Goal: Information Seeking & Learning: Check status

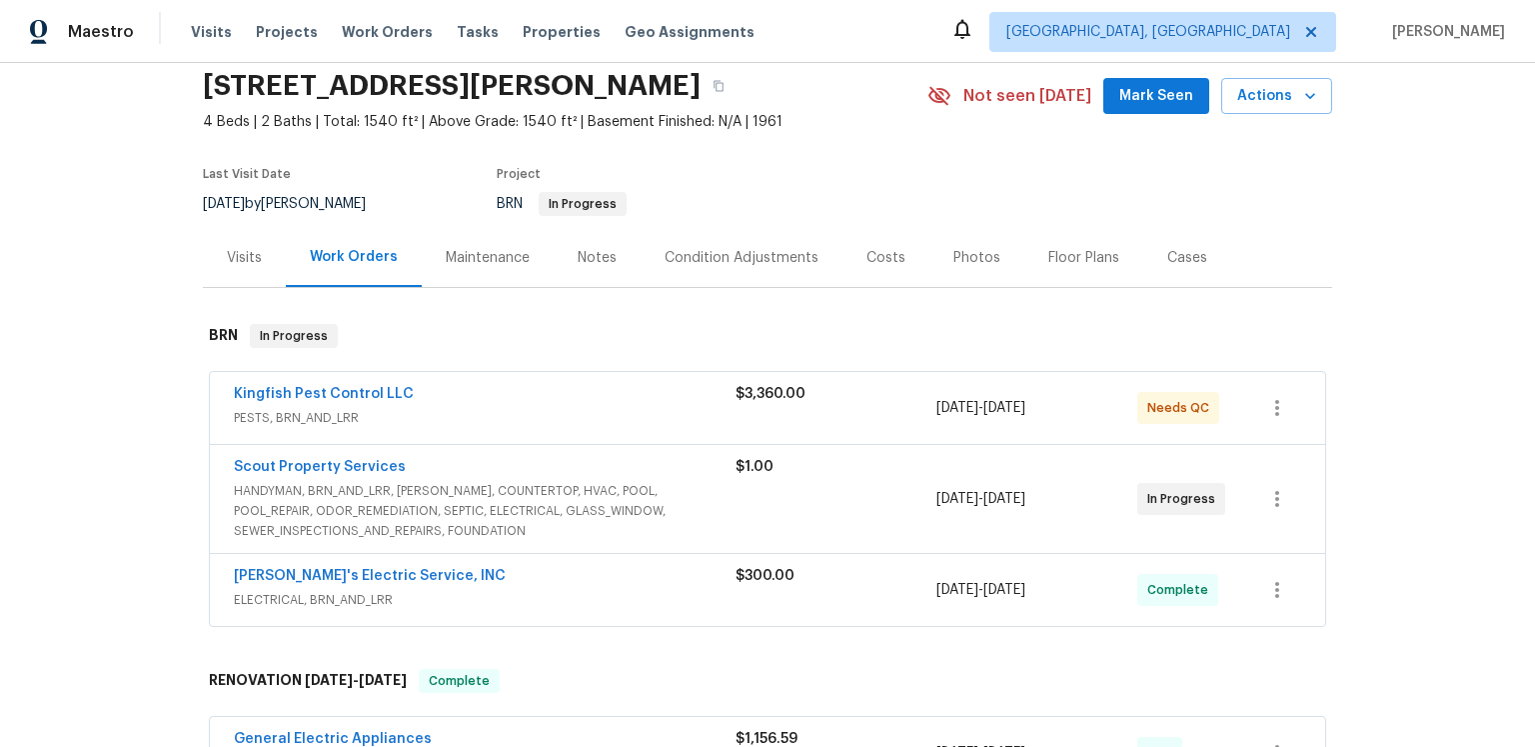
scroll to position [161, 0]
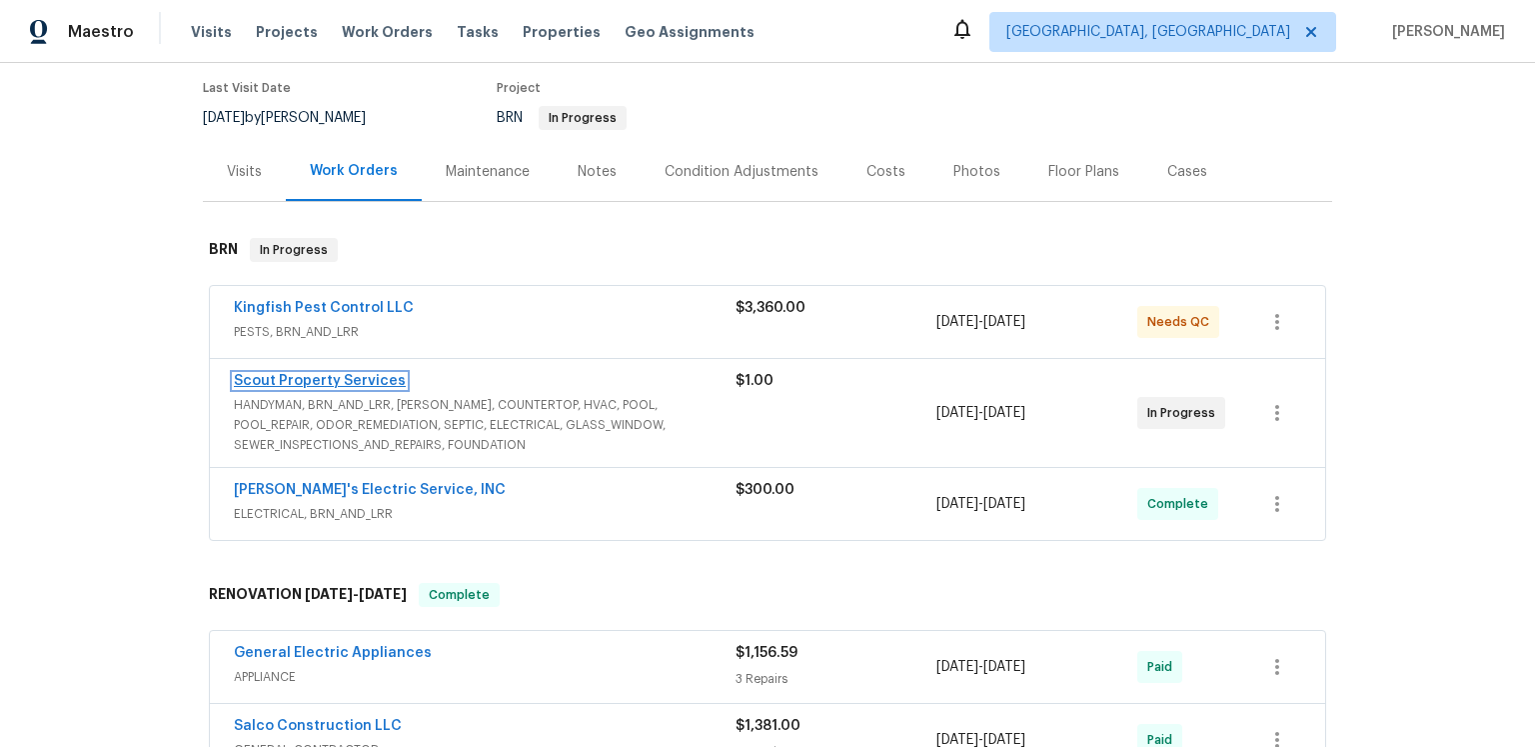
click at [361, 388] on link "Scout Property Services" at bounding box center [320, 381] width 172 height 14
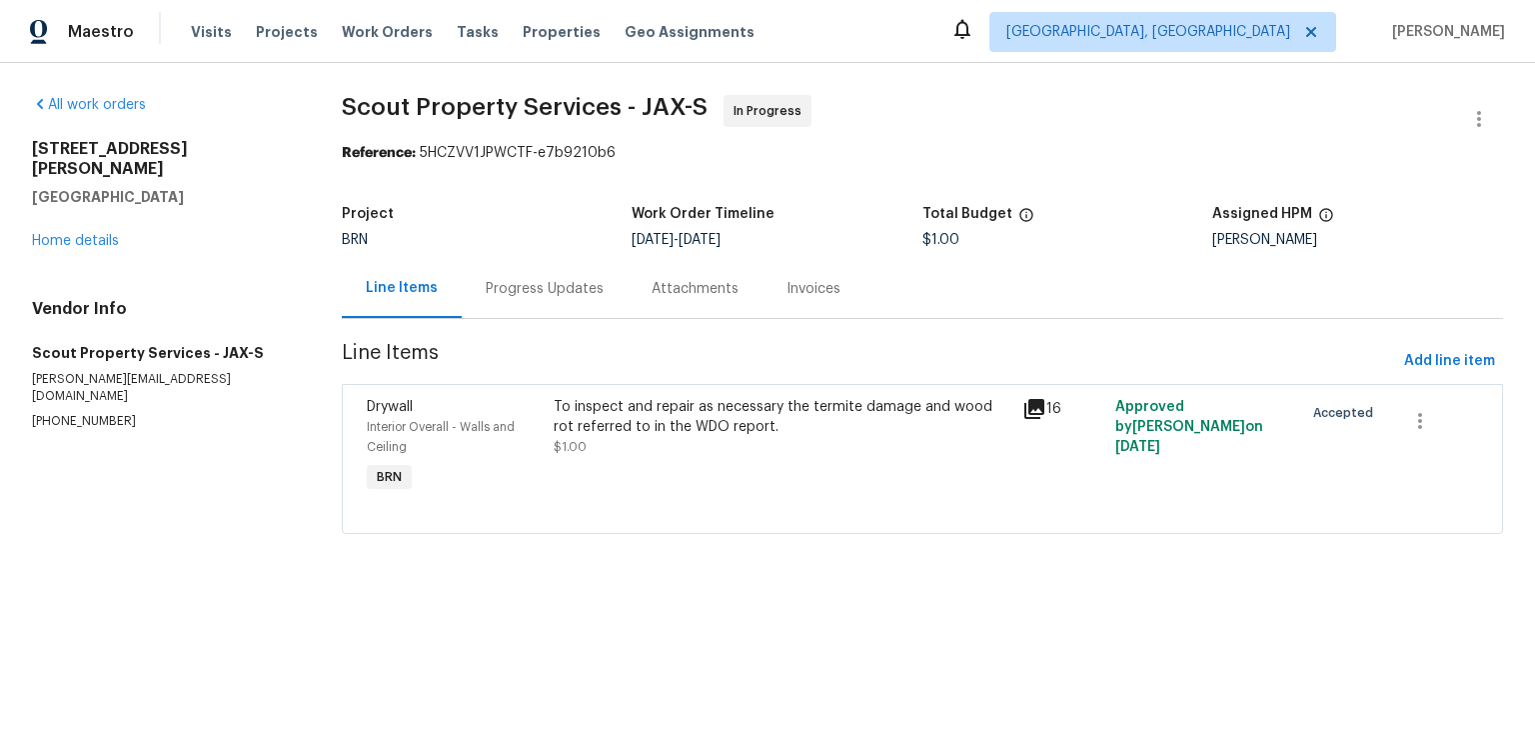
click at [556, 299] on div "Progress Updates" at bounding box center [545, 289] width 118 height 20
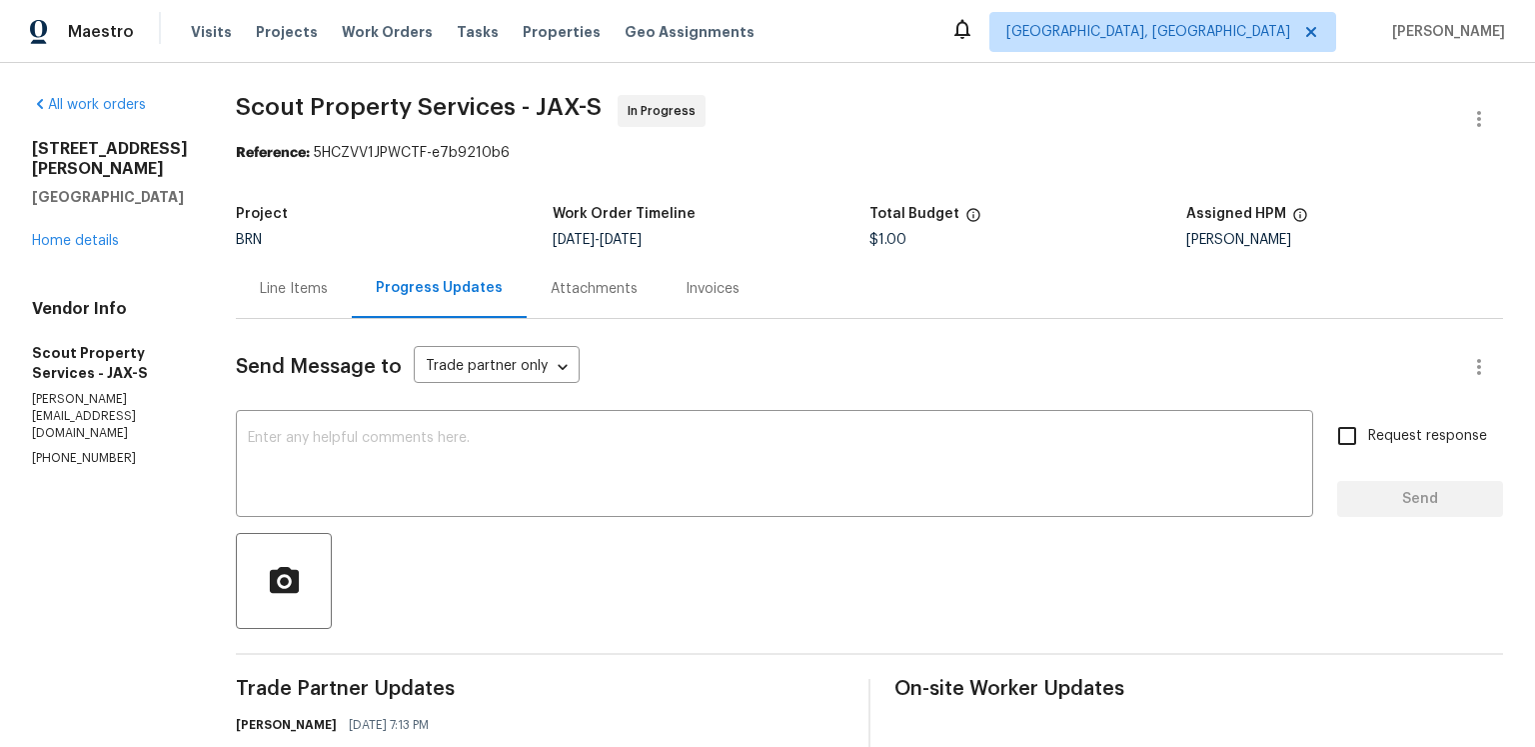
click at [314, 299] on div "Line Items" at bounding box center [294, 289] width 68 height 20
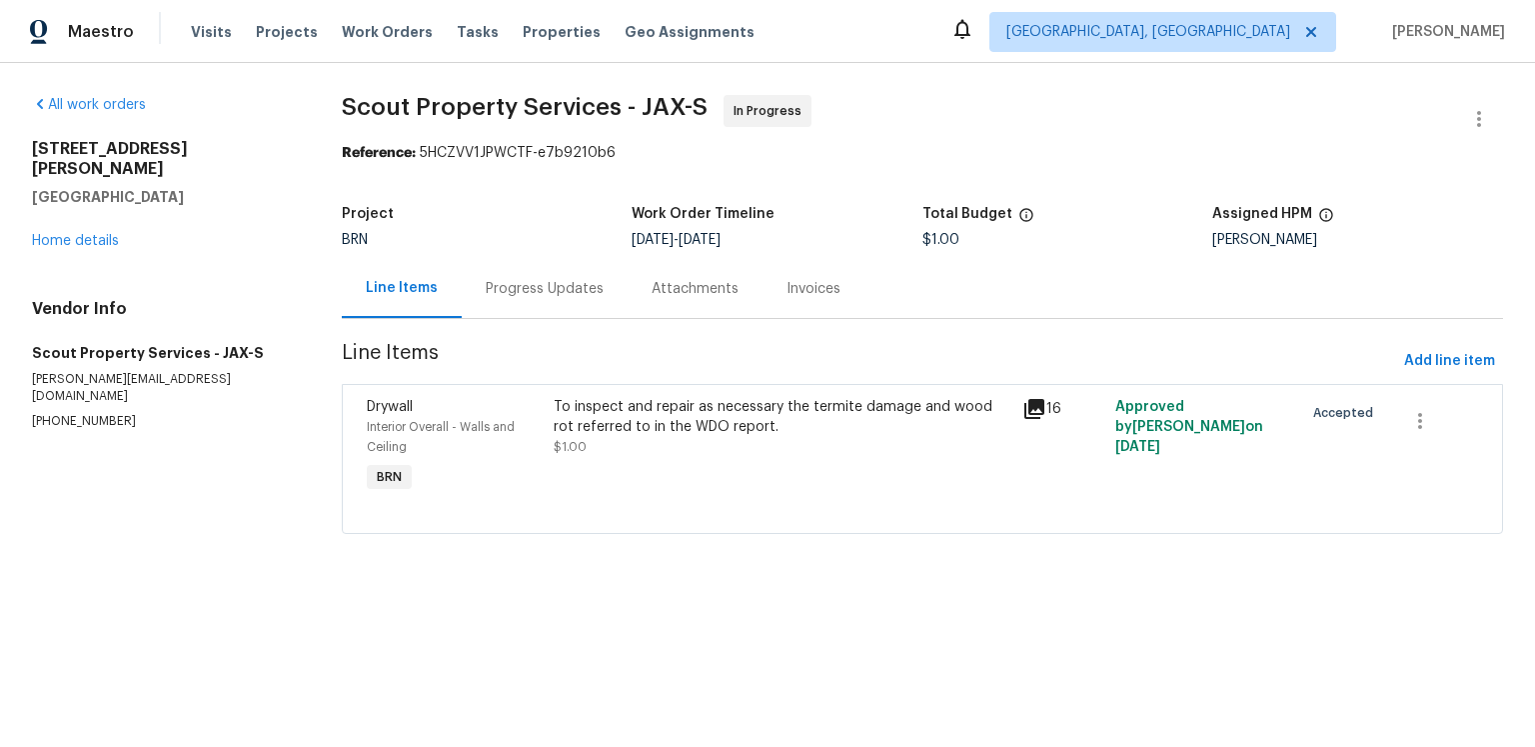
click at [1024, 419] on icon at bounding box center [1034, 409] width 20 height 20
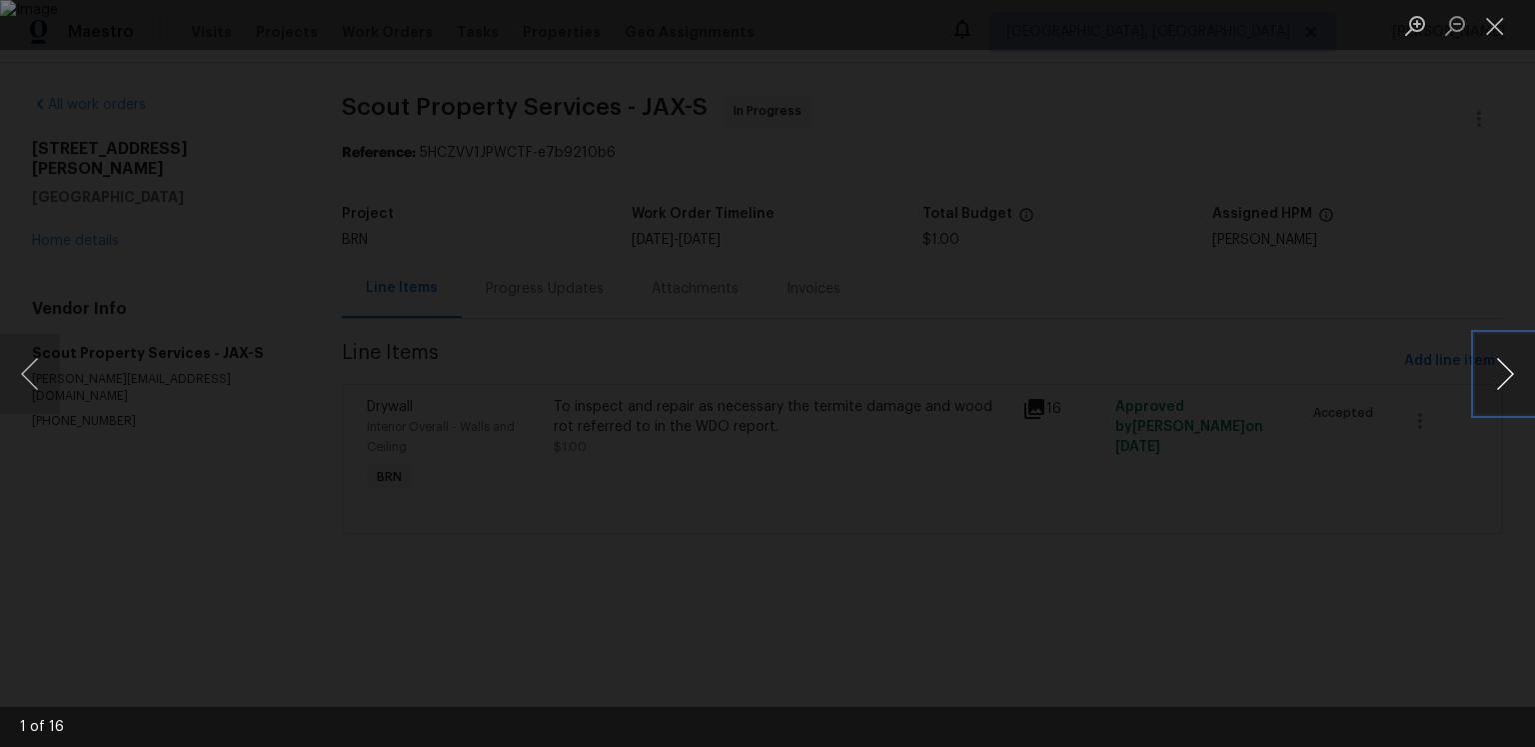
click at [1484, 364] on button "Next image" at bounding box center [1505, 374] width 60 height 80
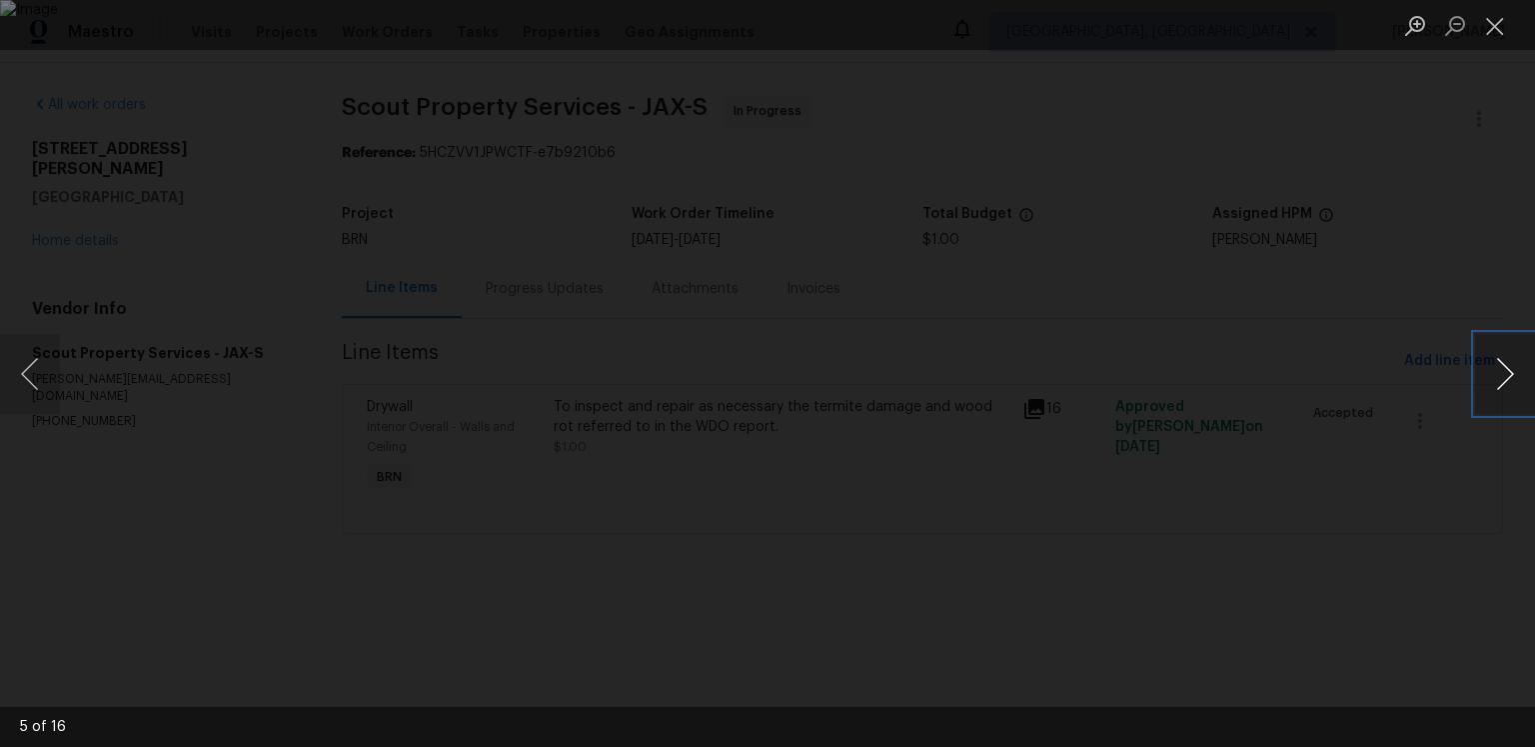
click at [1484, 364] on button "Next image" at bounding box center [1505, 374] width 60 height 80
click at [1486, 23] on button "Close lightbox" at bounding box center [1495, 25] width 40 height 35
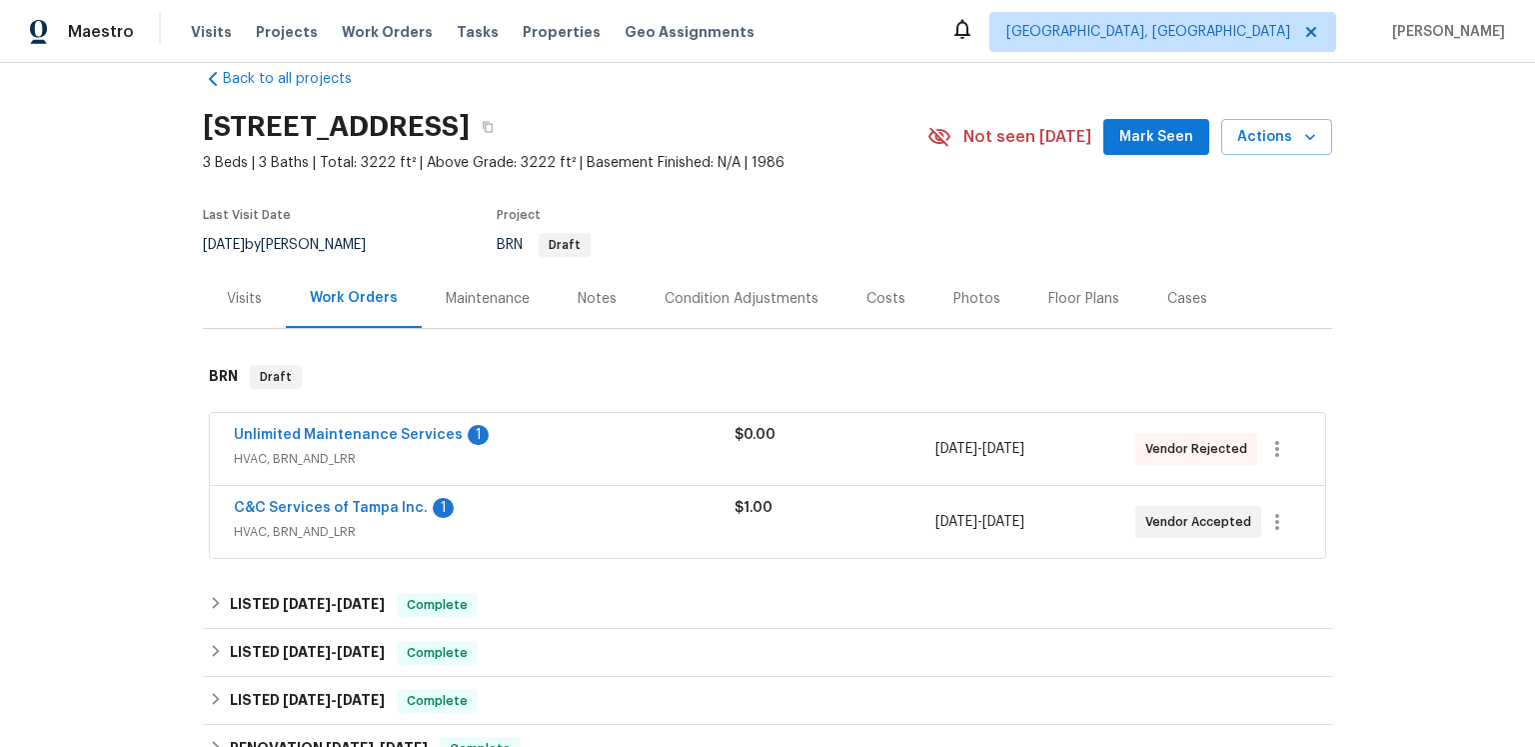
scroll to position [93, 0]
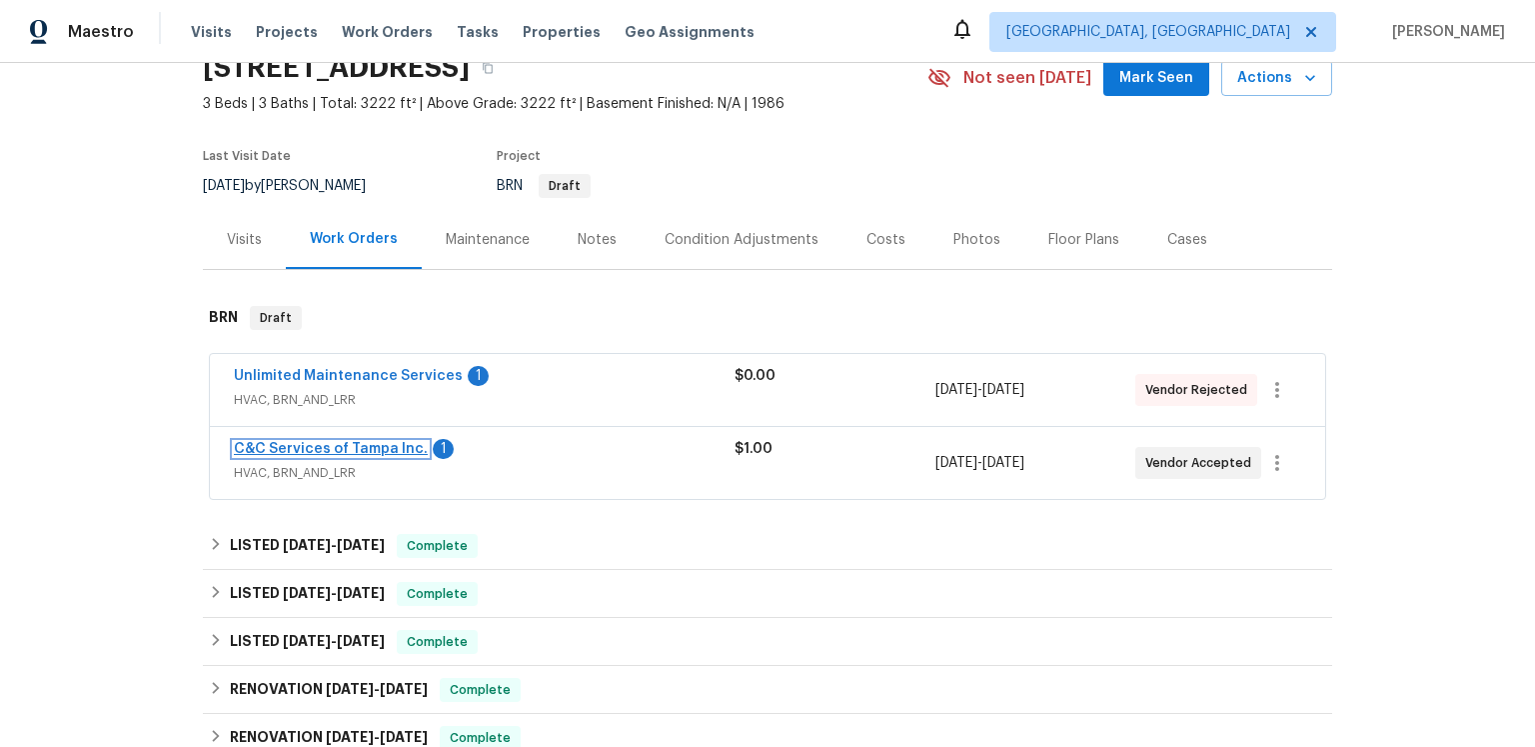
click at [428, 456] on link "C&C Services of Tampa Inc." at bounding box center [331, 449] width 194 height 14
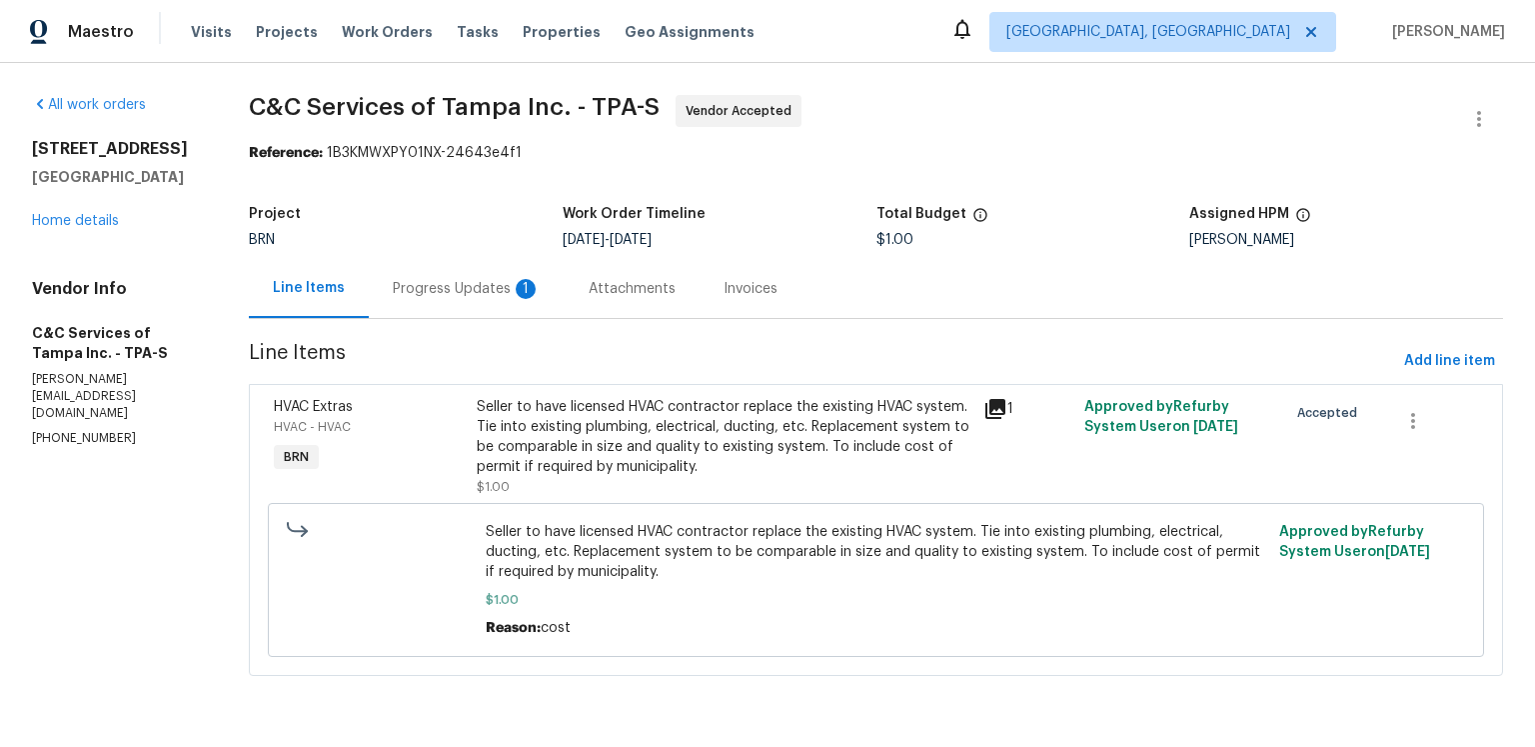
click at [541, 299] on div "Progress Updates 1" at bounding box center [467, 289] width 148 height 20
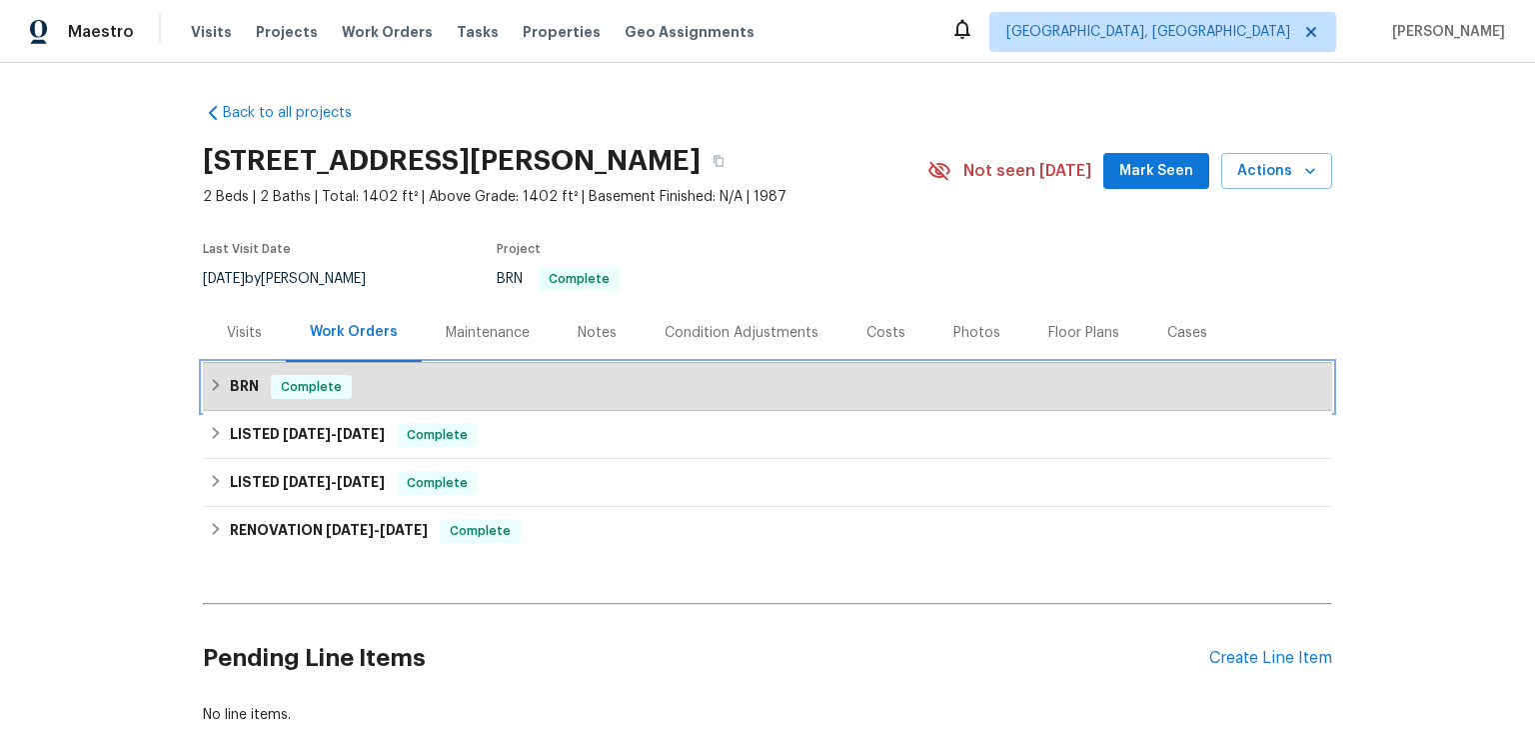
click at [454, 399] on div "BRN Complete" at bounding box center [767, 387] width 1117 height 24
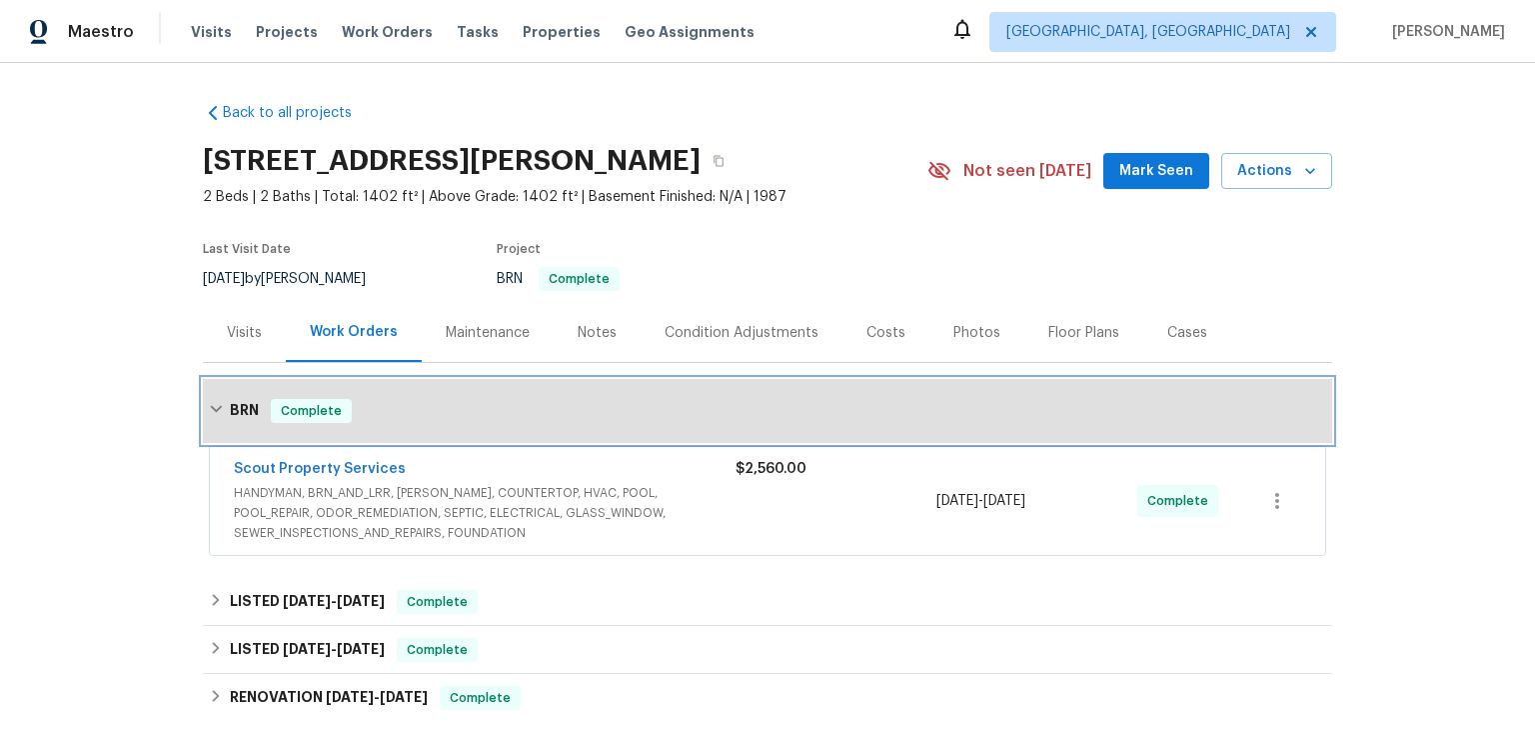
scroll to position [262, 0]
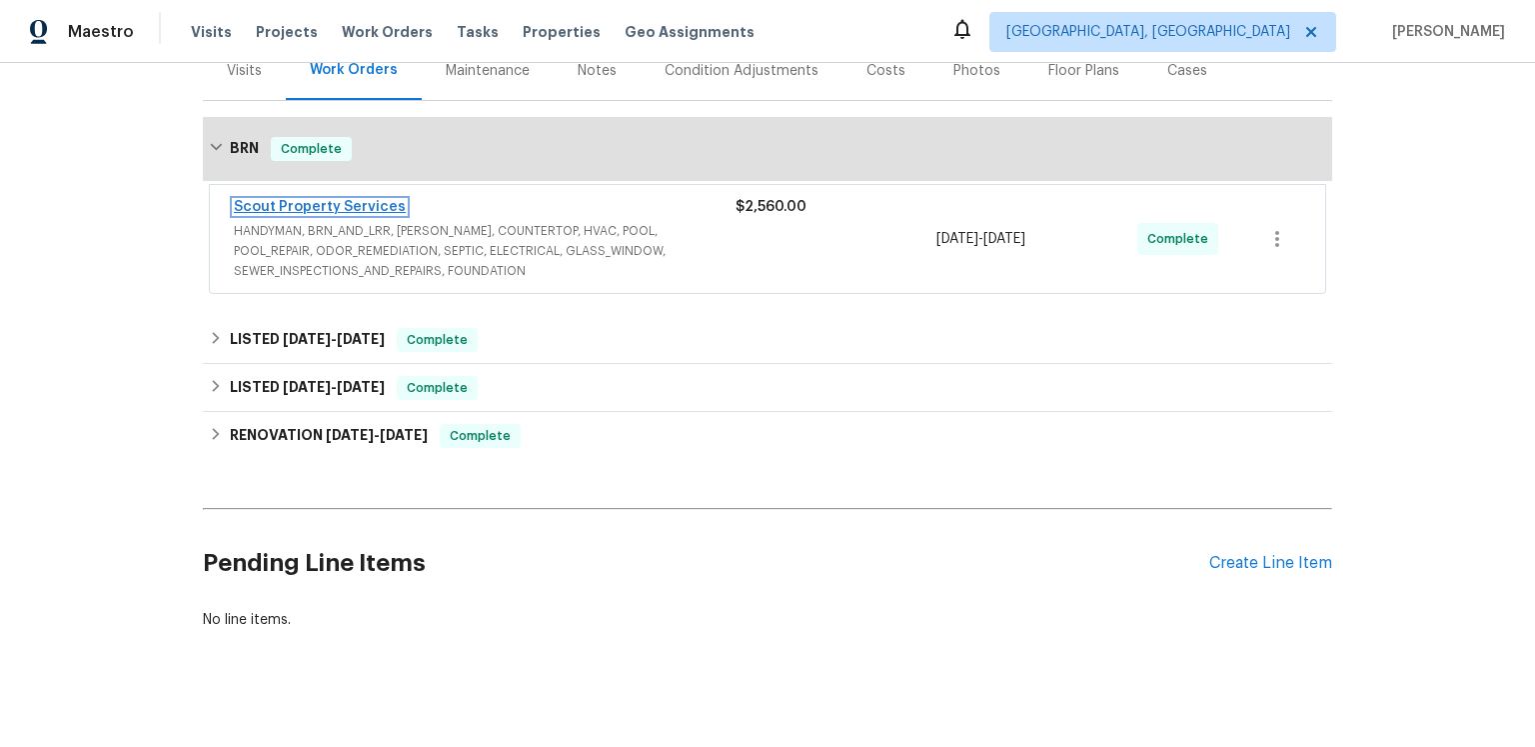
click at [396, 214] on link "Scout Property Services" at bounding box center [320, 207] width 172 height 14
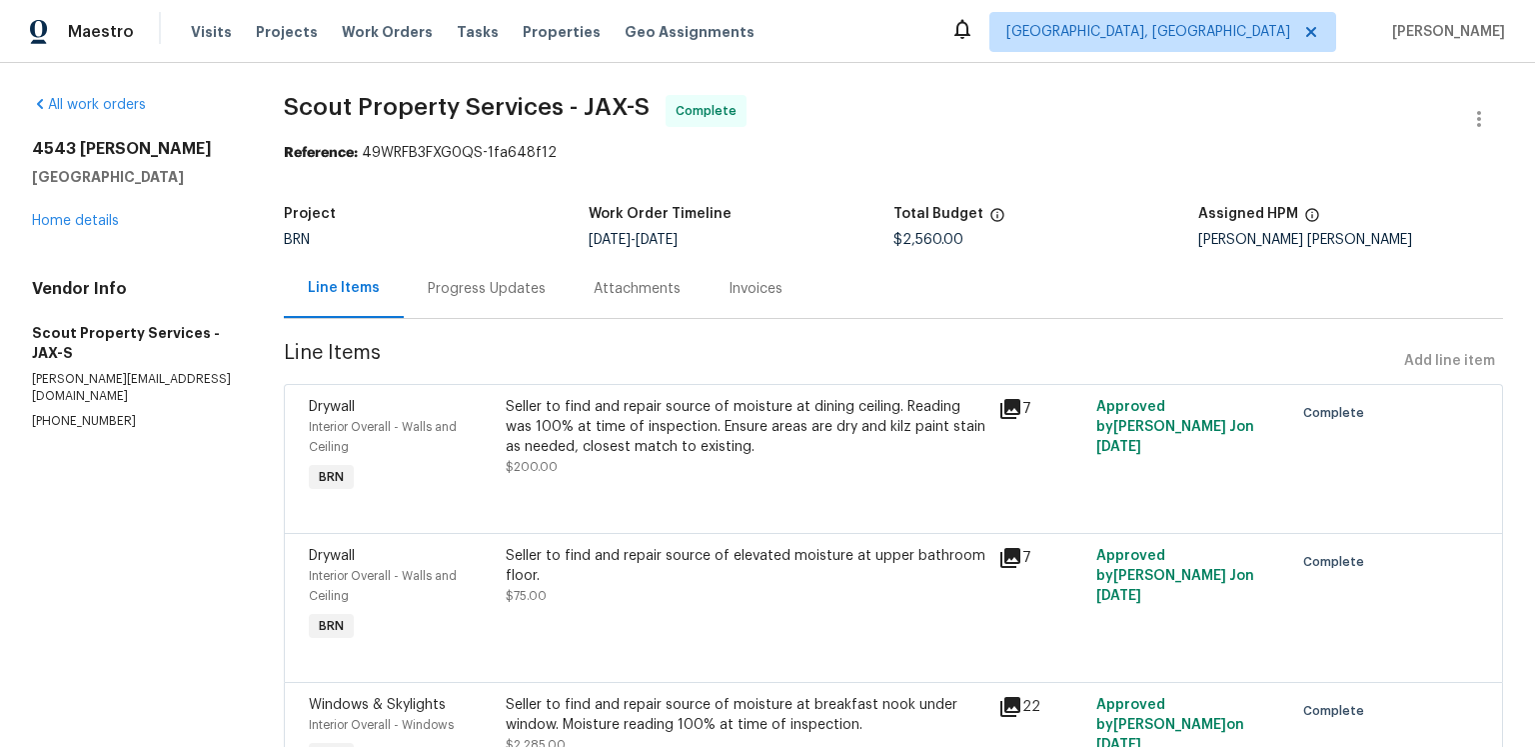
click at [1020, 421] on div "7" at bounding box center [1041, 409] width 86 height 24
click at [1004, 419] on icon at bounding box center [1010, 409] width 20 height 20
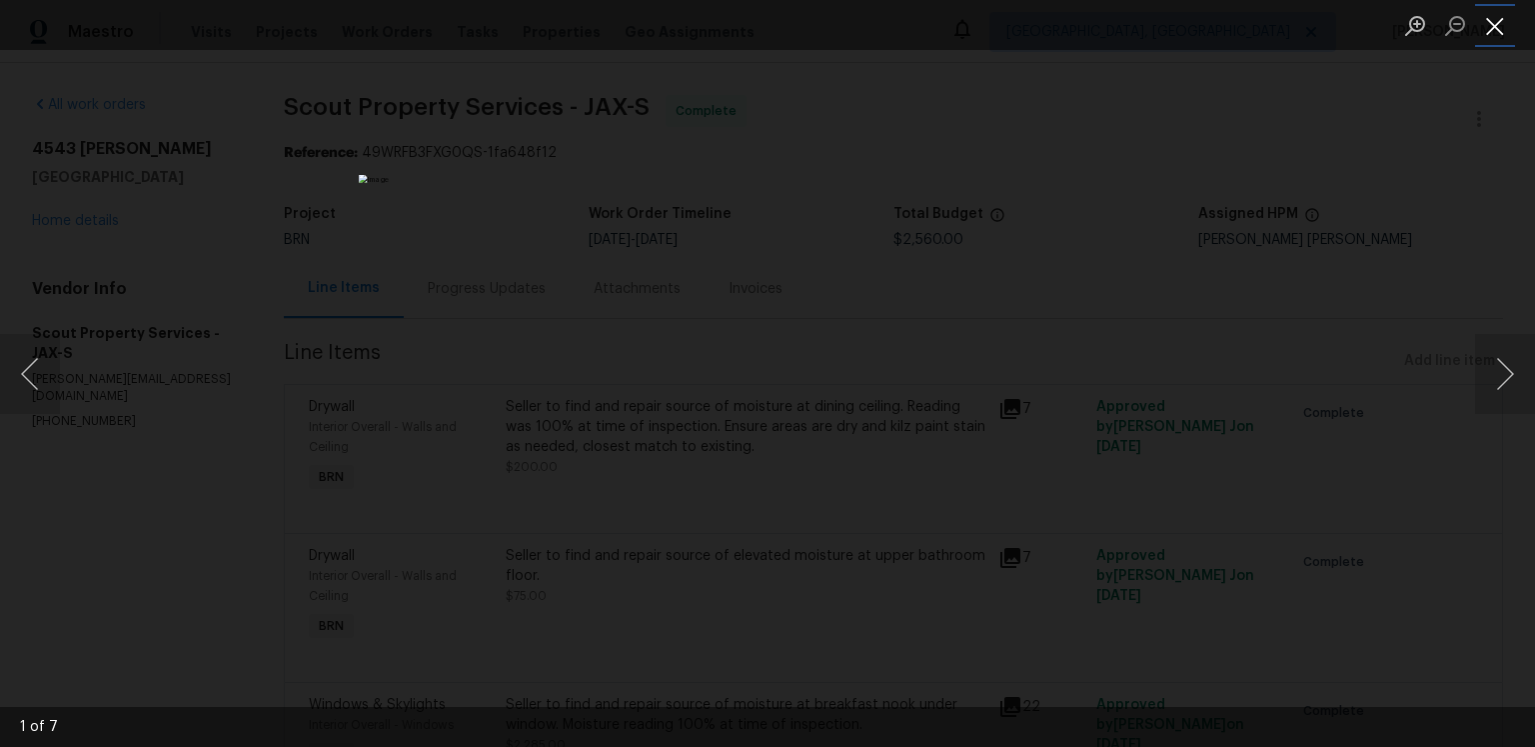
click at [1500, 32] on button "Close lightbox" at bounding box center [1495, 25] width 40 height 35
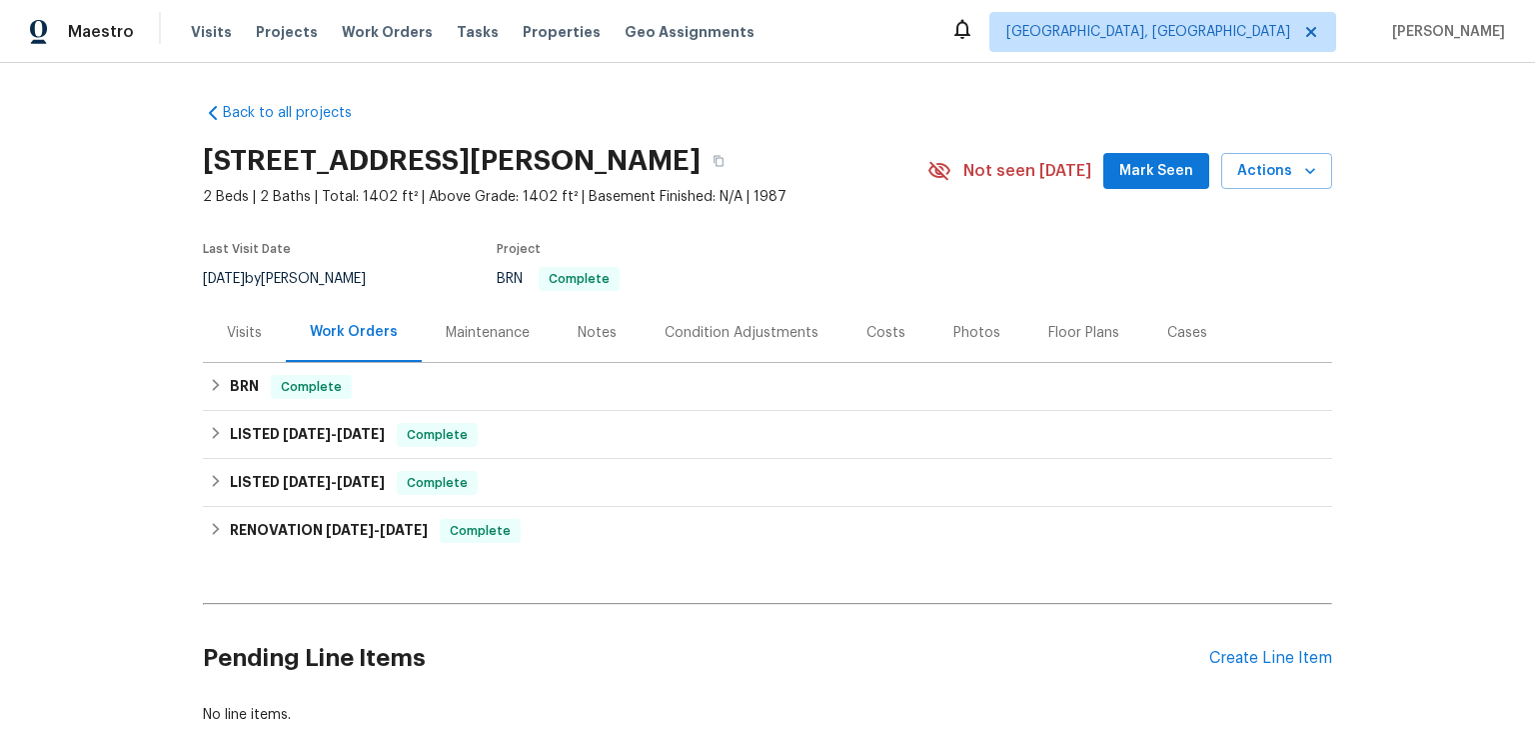
scroll to position [209, 0]
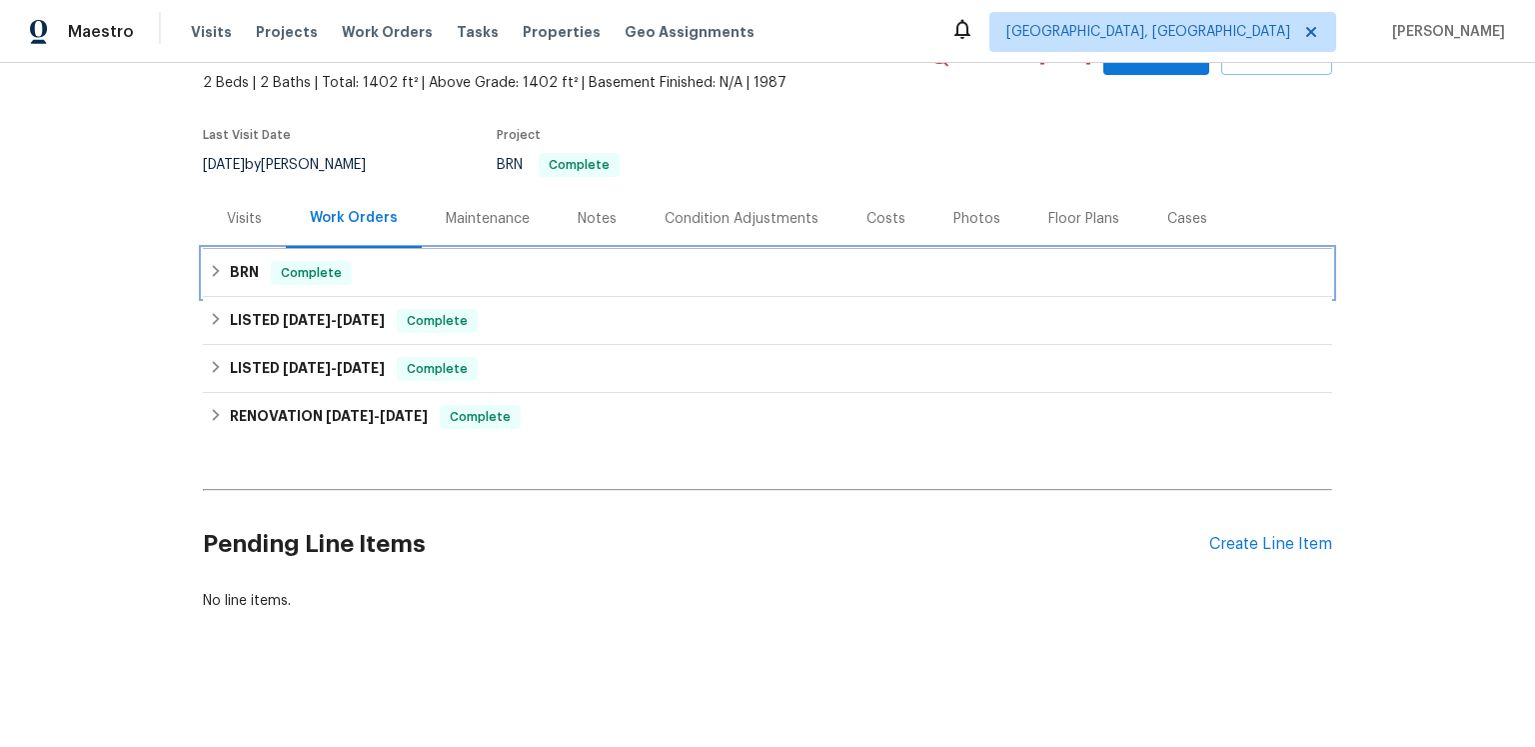
click at [425, 275] on div "BRN Complete" at bounding box center [767, 273] width 1117 height 24
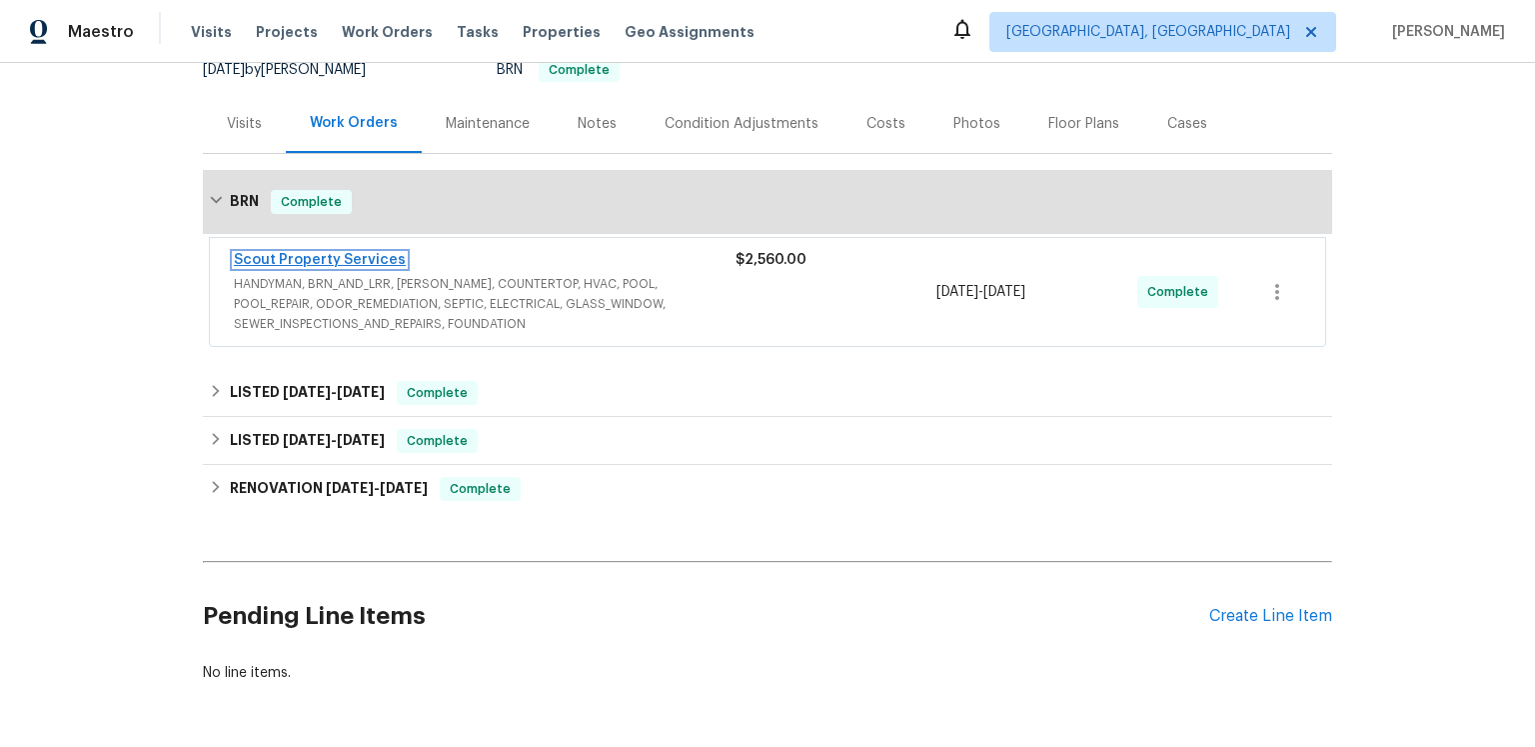
click at [389, 267] on link "Scout Property Services" at bounding box center [320, 260] width 172 height 14
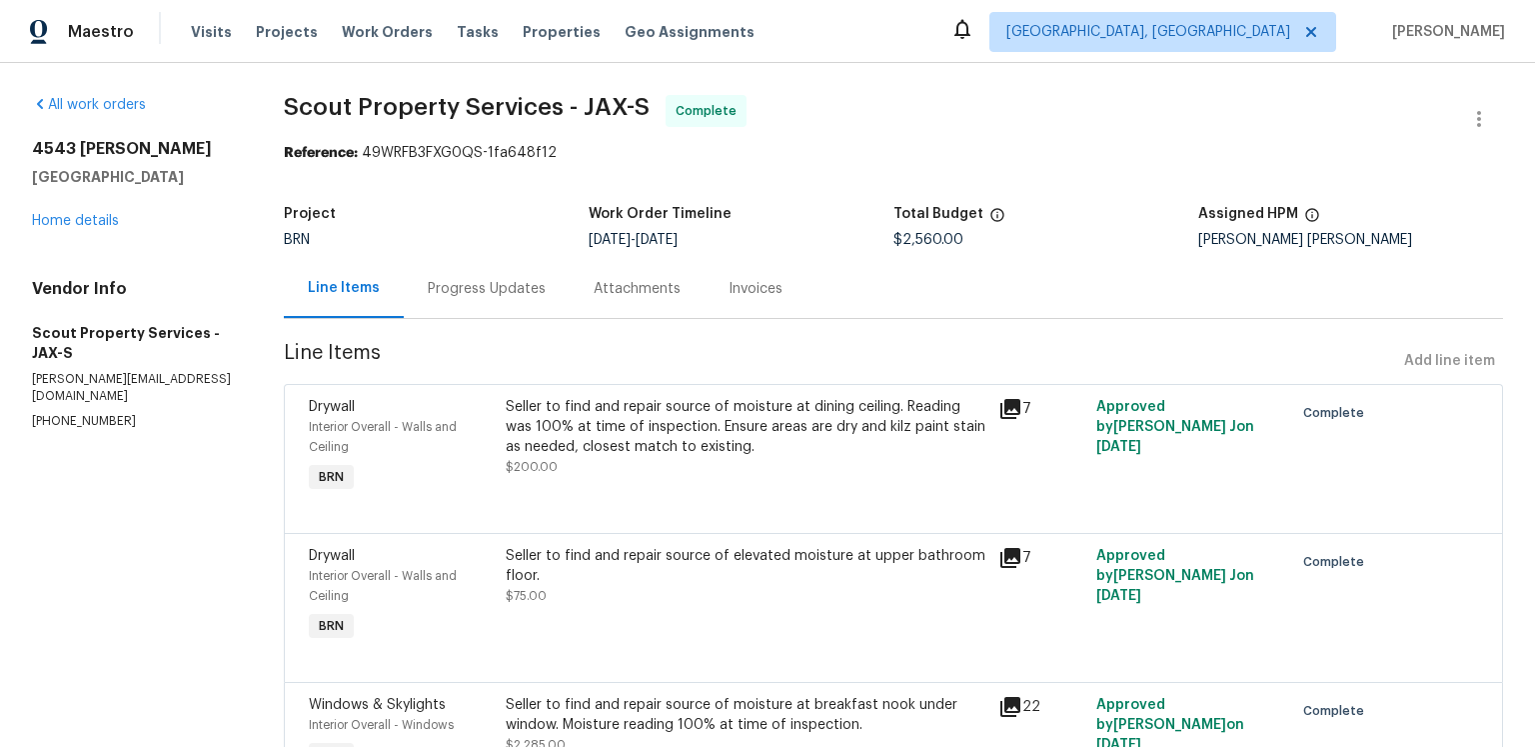
click at [465, 299] on div "Progress Updates" at bounding box center [487, 289] width 118 height 20
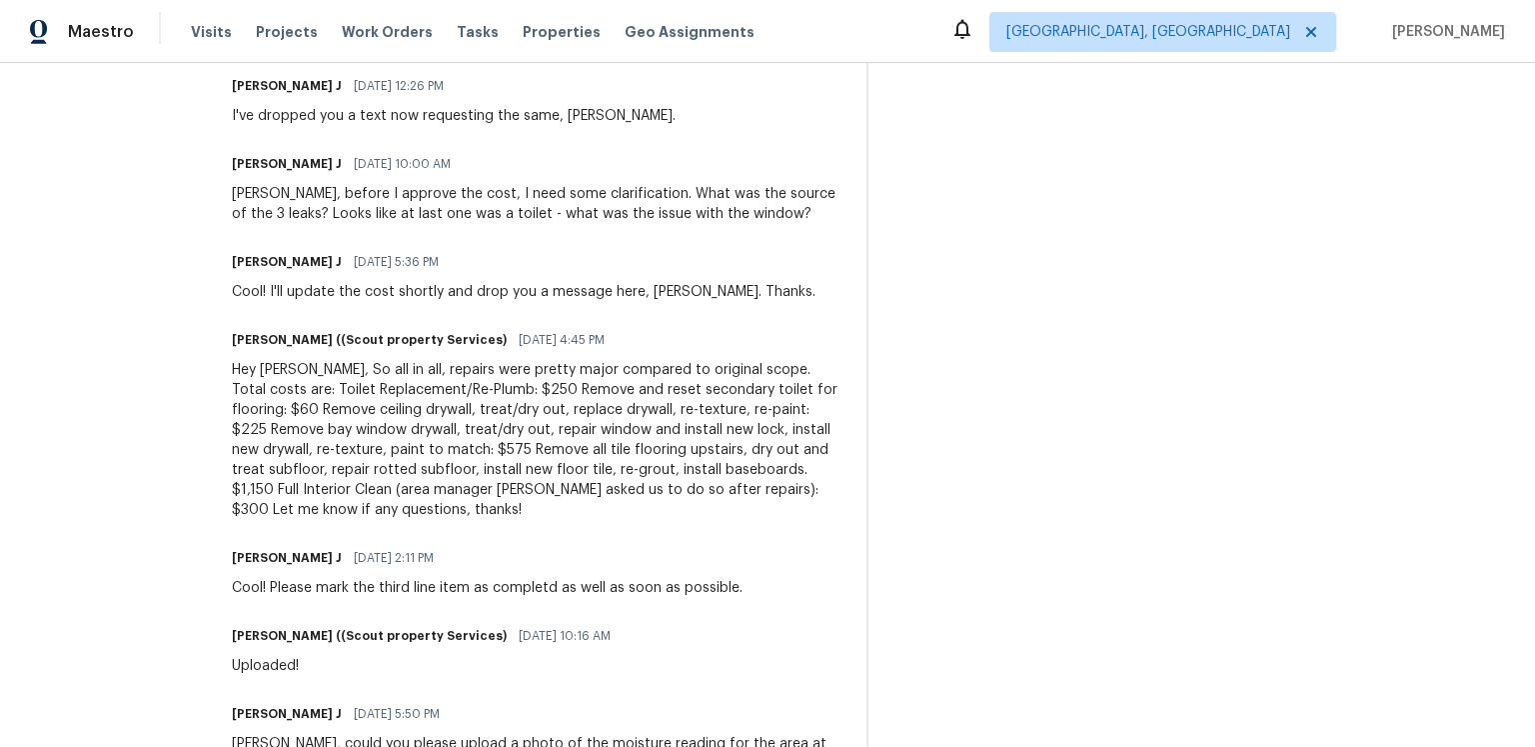
scroll to position [923, 0]
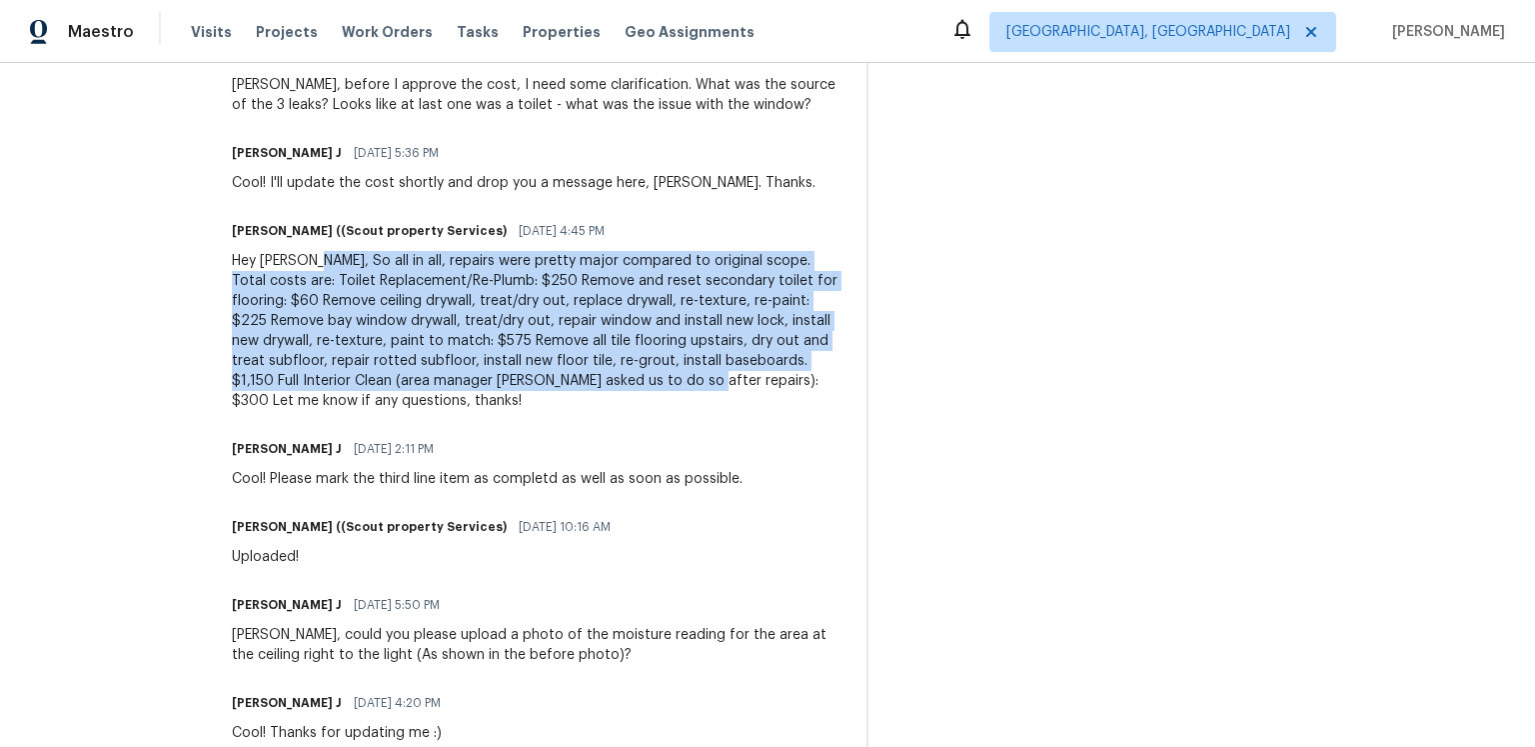
drag, startPoint x: 592, startPoint y: 539, endPoint x: 291, endPoint y: 421, distance: 323.1
click at [291, 411] on div "Hey Jerene, So all in all, repairs were pretty major compared to original scope…" at bounding box center [537, 331] width 611 height 160
copy div "So all in all, repairs were pretty major compared to original scope. Total cost…"
